Goal: Find contact information: Find contact information

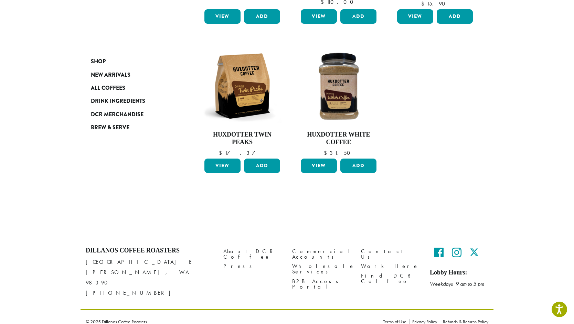
scroll to position [222, 0]
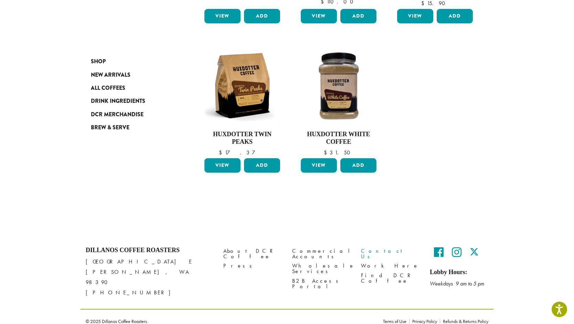
click at [370, 252] on link "Contact Us" at bounding box center [390, 254] width 58 height 15
